Goal: Task Accomplishment & Management: Manage account settings

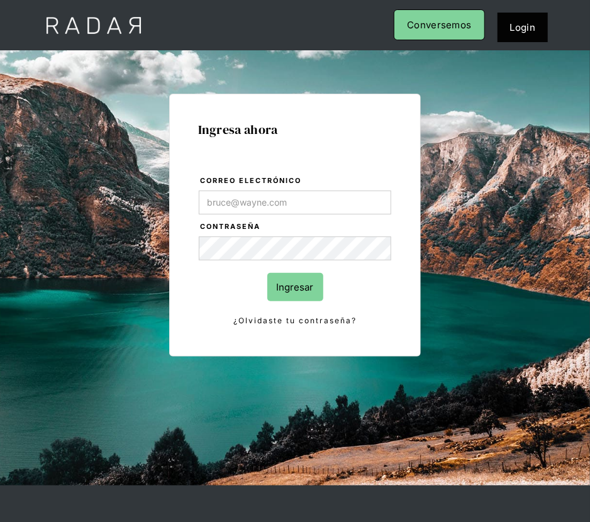
click at [268, 205] on input "Correo electrónico" at bounding box center [295, 203] width 193 height 24
type input "Evans@prontopaga.com"
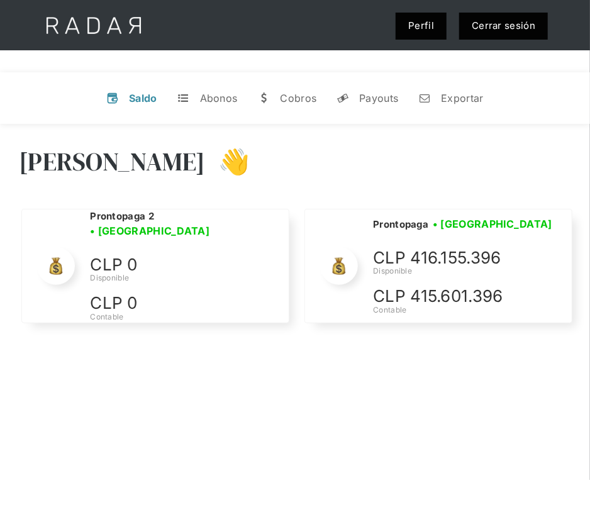
click at [524, 30] on link "Cerrar sesión" at bounding box center [503, 26] width 89 height 27
